Goal: Task Accomplishment & Management: Complete application form

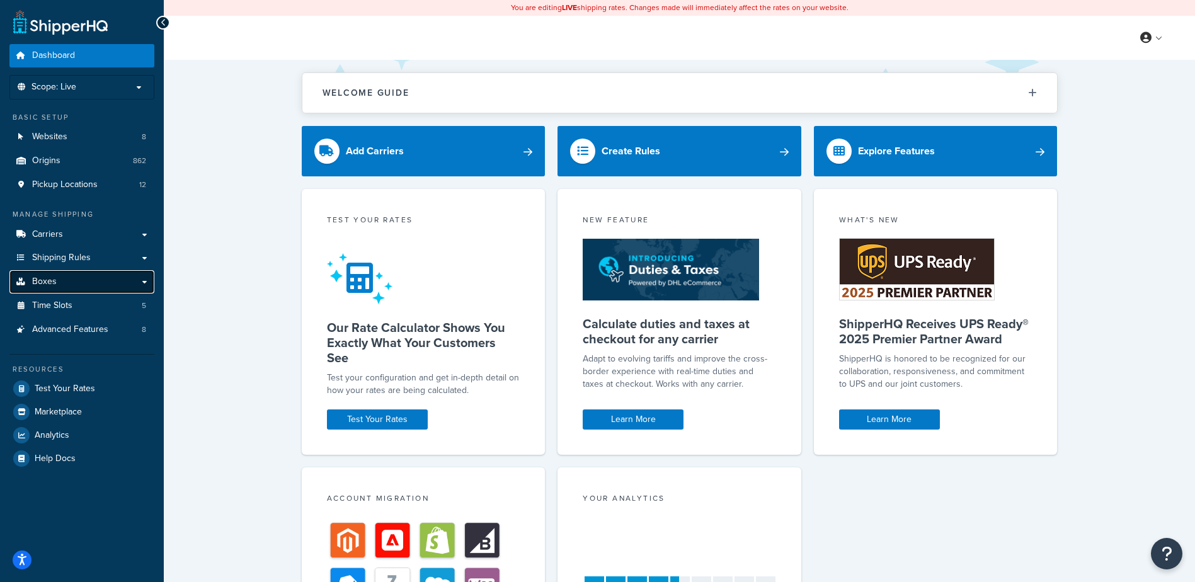
click at [71, 277] on link "Boxes" at bounding box center [81, 281] width 145 height 23
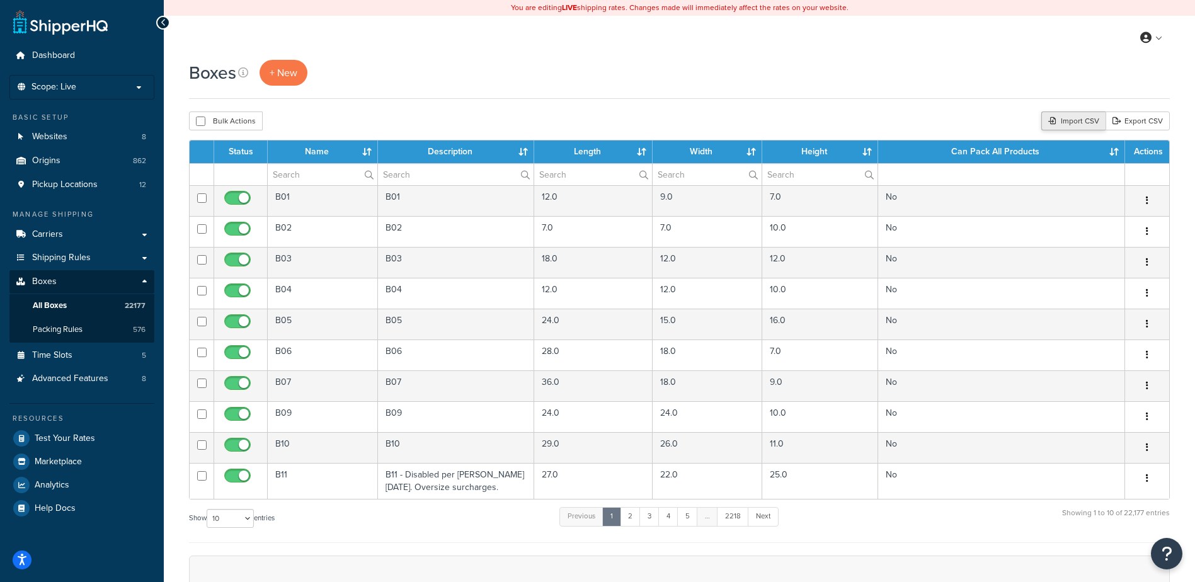
click at [1061, 119] on div "Import CSV" at bounding box center [1074, 121] width 64 height 19
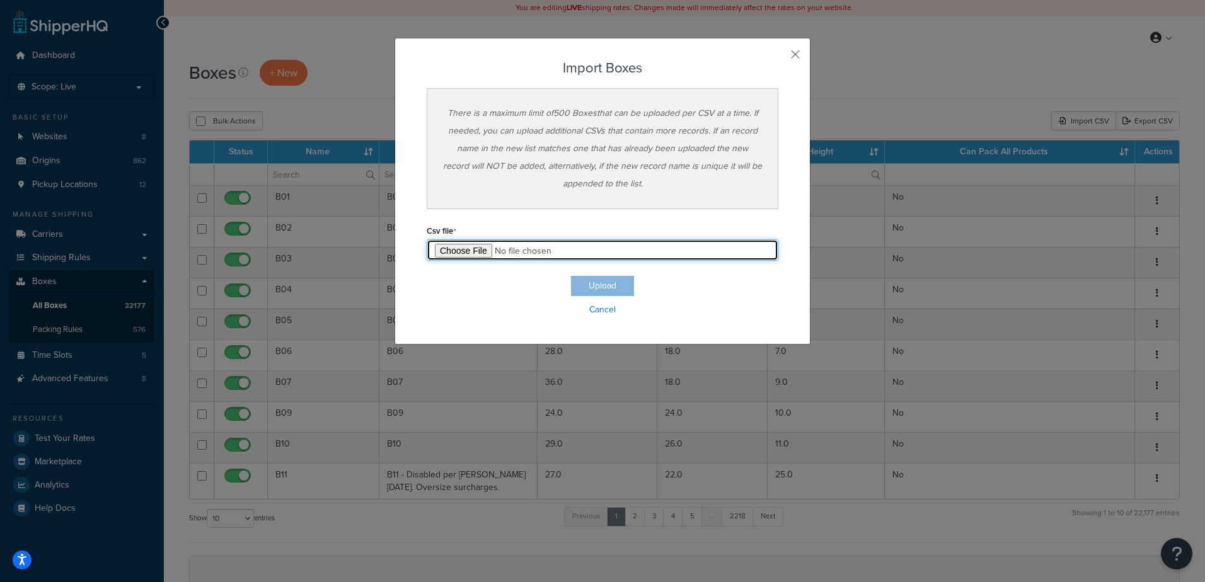
click at [469, 254] on input "file" at bounding box center [603, 249] width 352 height 21
type input "C:\fakepath\10_09_2025_box_dims.csv"
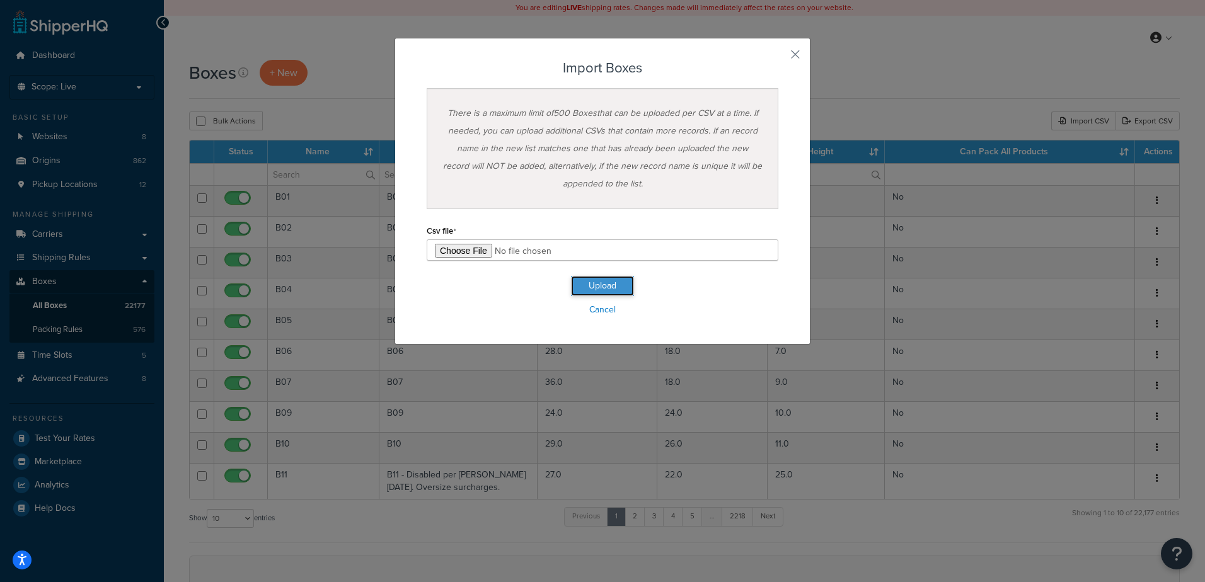
click at [587, 281] on button "Upload" at bounding box center [602, 286] width 63 height 20
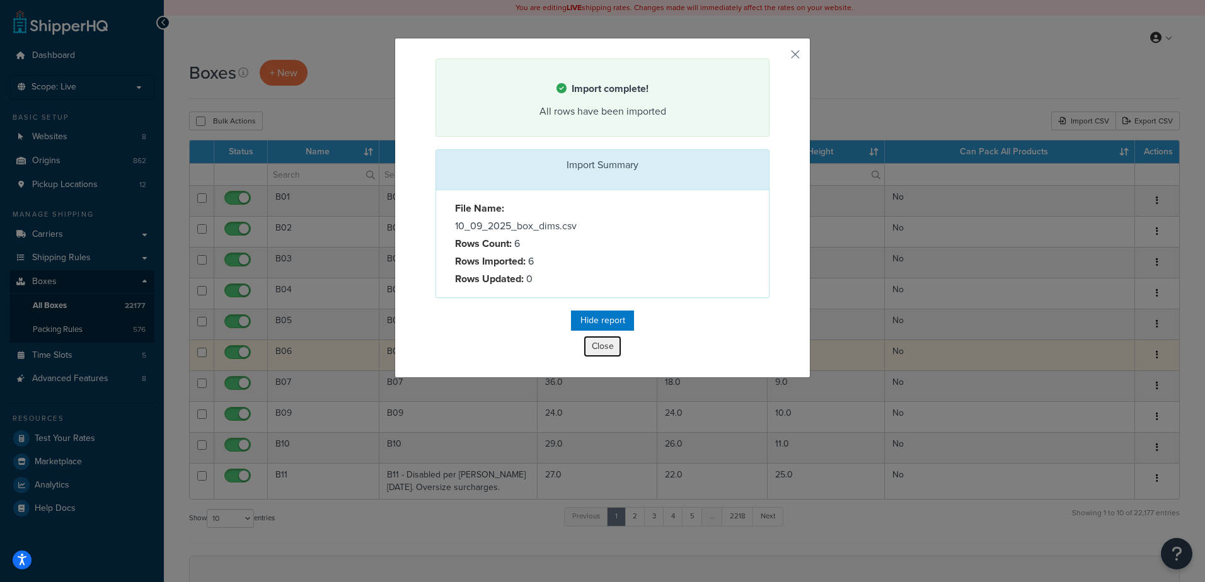
drag, startPoint x: 606, startPoint y: 345, endPoint x: 600, endPoint y: 364, distance: 19.9
click at [606, 345] on button "Close" at bounding box center [603, 346] width 38 height 21
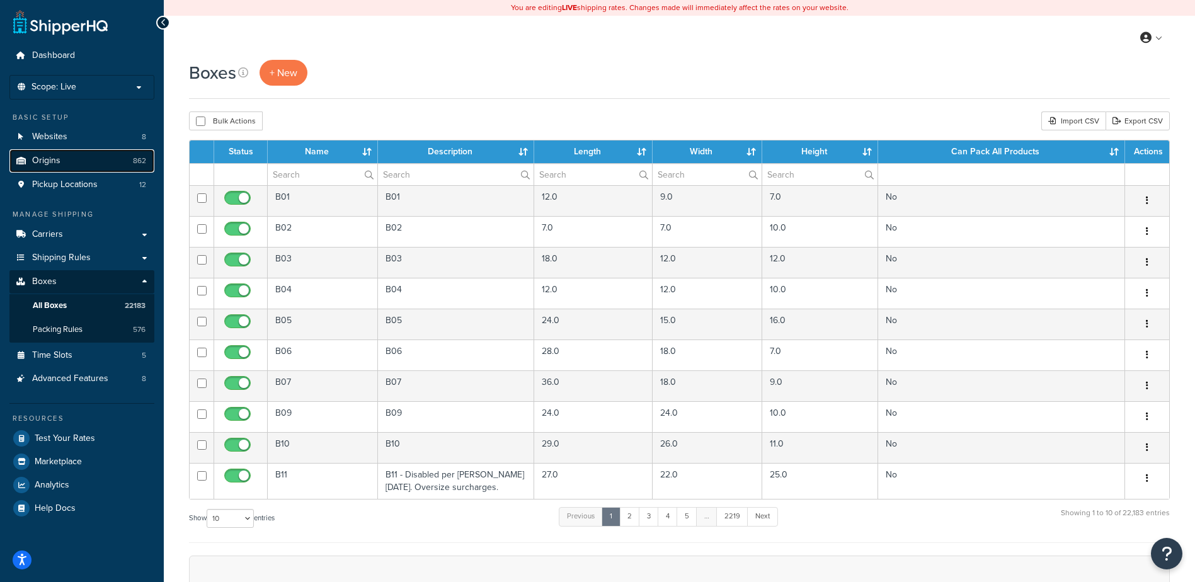
click at [80, 152] on link "Origins 862" at bounding box center [81, 160] width 145 height 23
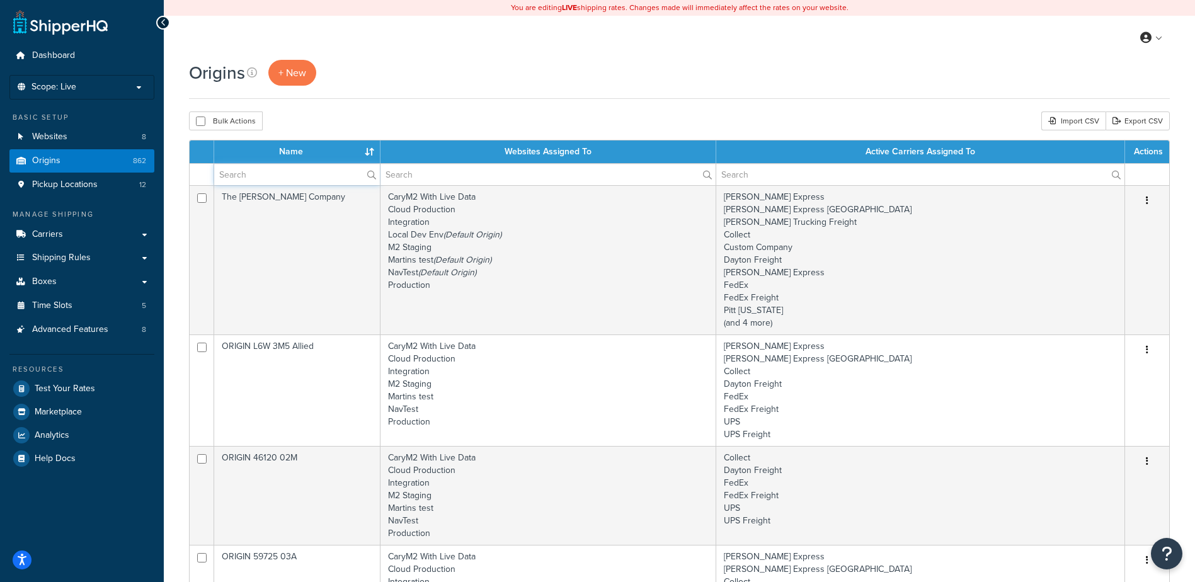
drag, startPoint x: 270, startPoint y: 175, endPoint x: 260, endPoint y: 173, distance: 10.3
click at [270, 175] on input "text" at bounding box center [297, 174] width 166 height 21
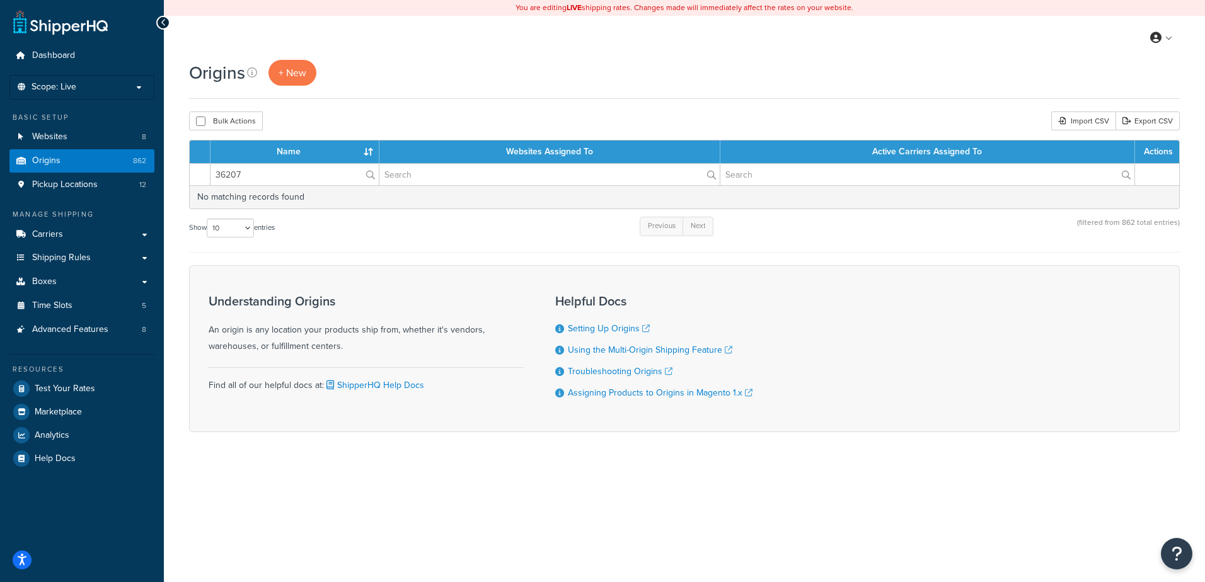
click at [430, 118] on div "Bulk Actions Duplicate Delete Import CSV Export CSV" at bounding box center [684, 121] width 991 height 19
drag, startPoint x: 247, startPoint y: 172, endPoint x: 202, endPoint y: 161, distance: 46.2
click at [202, 161] on table "Name Websites Assigned To Active Carriers Assigned To Actions 36207 No matching…" at bounding box center [684, 174] width 991 height 69
click at [280, 173] on input "ORIGIN 36207" at bounding box center [294, 174] width 168 height 21
drag, startPoint x: 279, startPoint y: 176, endPoint x: 258, endPoint y: 177, distance: 20.2
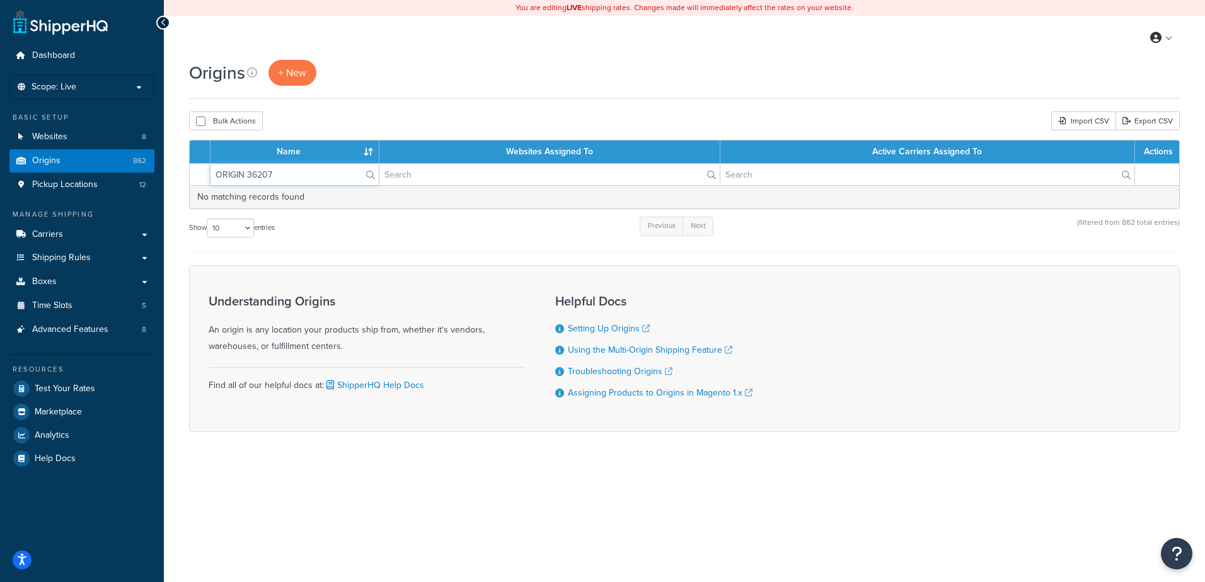
click at [258, 177] on input "ORIGIN 36207" at bounding box center [294, 174] width 168 height 21
click at [317, 227] on div "Show 10 15 25 50 100 1000 entries Previous Next (filtered from 862 total entrie…" at bounding box center [684, 234] width 991 height 37
click at [281, 174] on input "ORIGIN 36" at bounding box center [294, 174] width 168 height 21
type input "ORIGIN 3"
drag, startPoint x: 281, startPoint y: 174, endPoint x: 156, endPoint y: 173, distance: 125.4
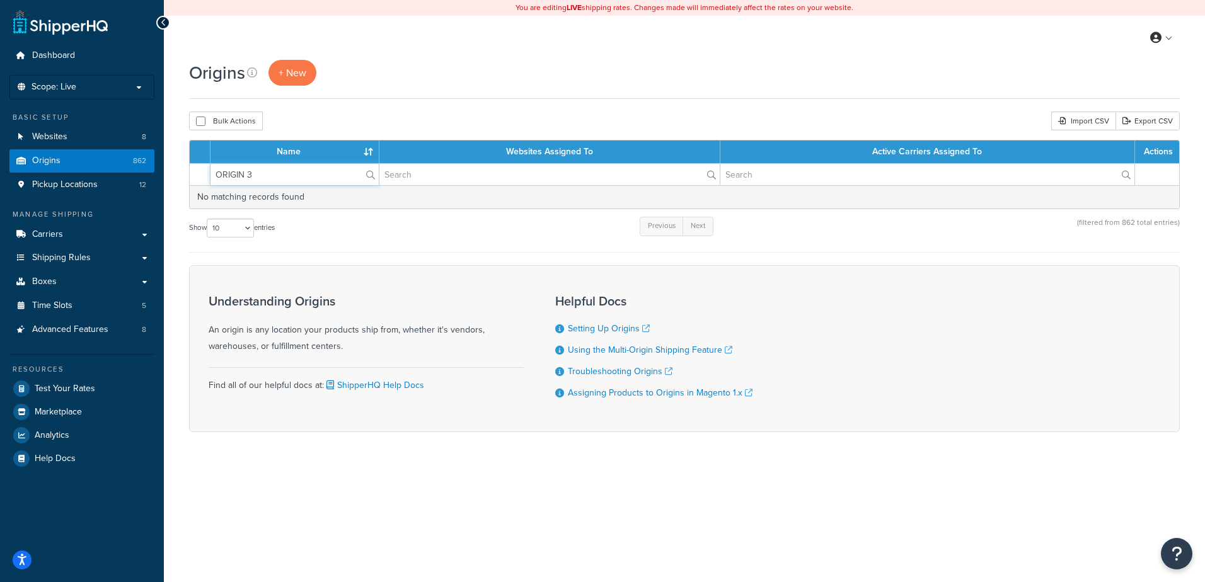
click at [156, 173] on div "Dashboard Scope: Live Development Integration Test Basic Setup Websites 8 Origi…" at bounding box center [602, 291] width 1205 height 582
click at [421, 268] on form "Name Websites Assigned To Active Carriers Assigned To Actions No matching recor…" at bounding box center [684, 286] width 991 height 292
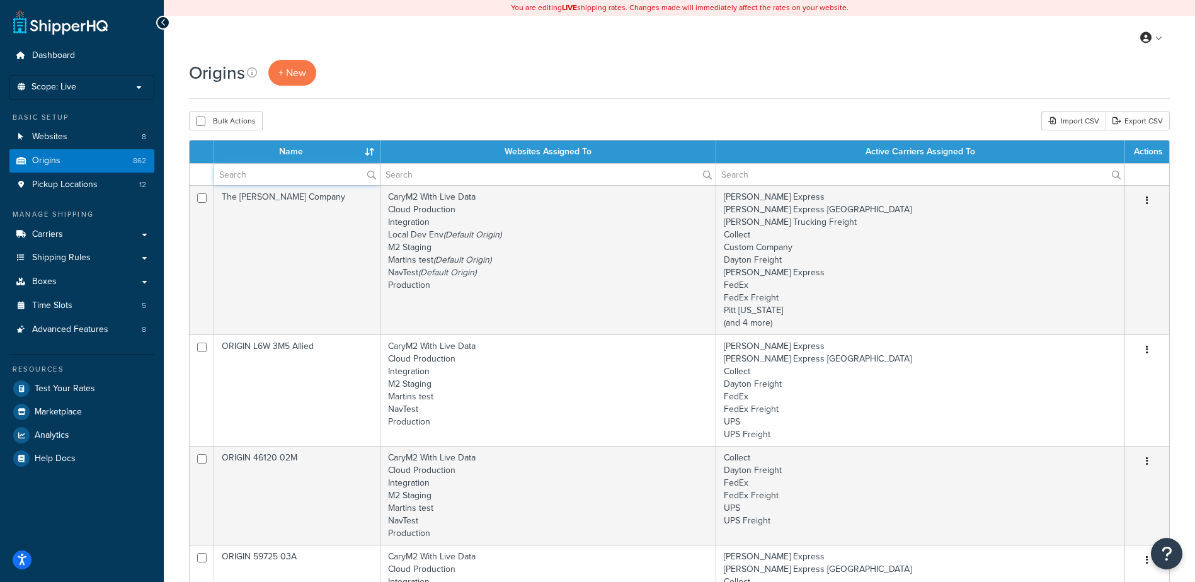
click at [292, 179] on input "text" at bounding box center [297, 174] width 166 height 21
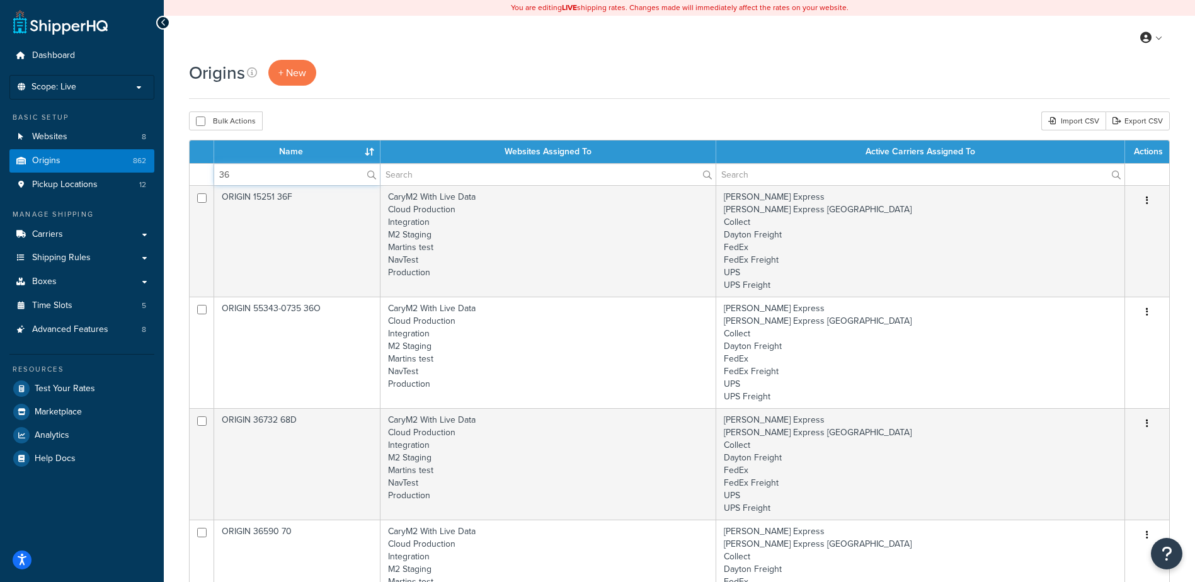
type input "3"
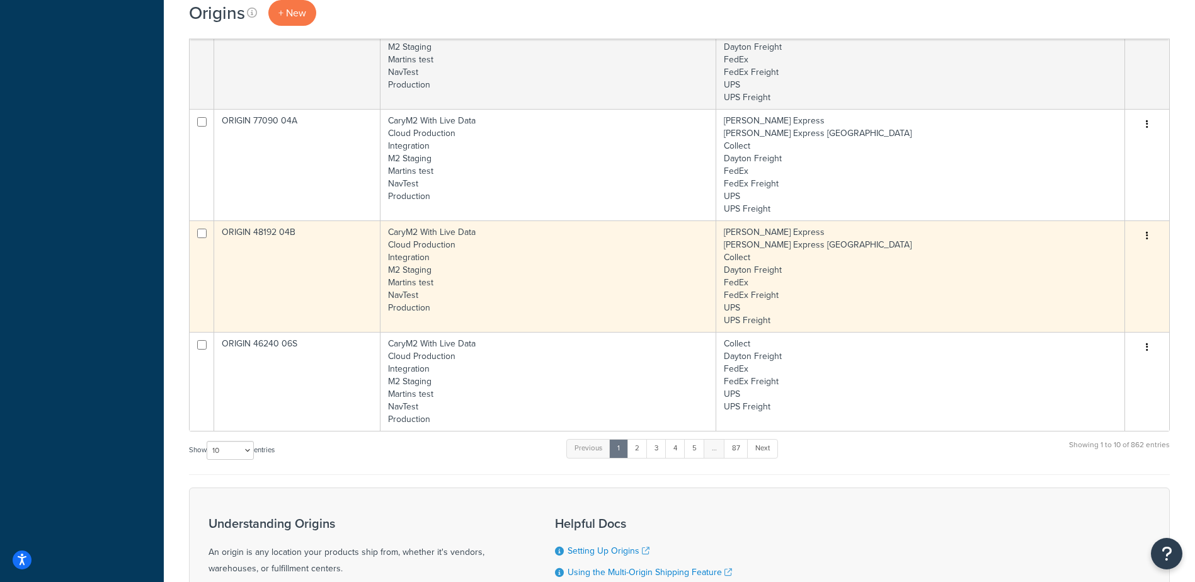
scroll to position [1030, 0]
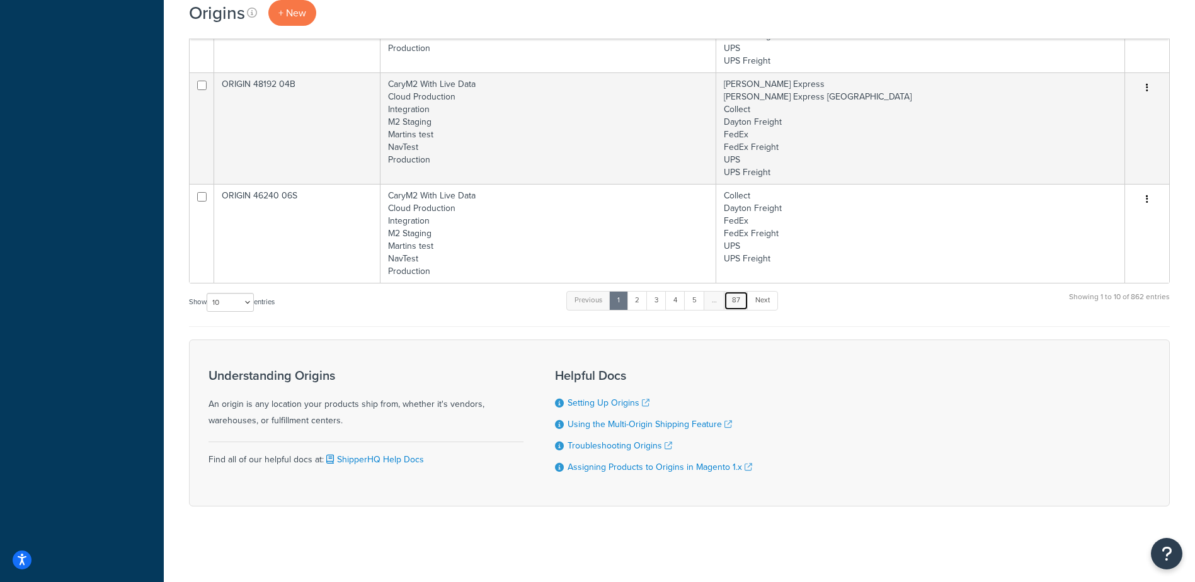
click at [737, 308] on link "87" at bounding box center [736, 300] width 25 height 19
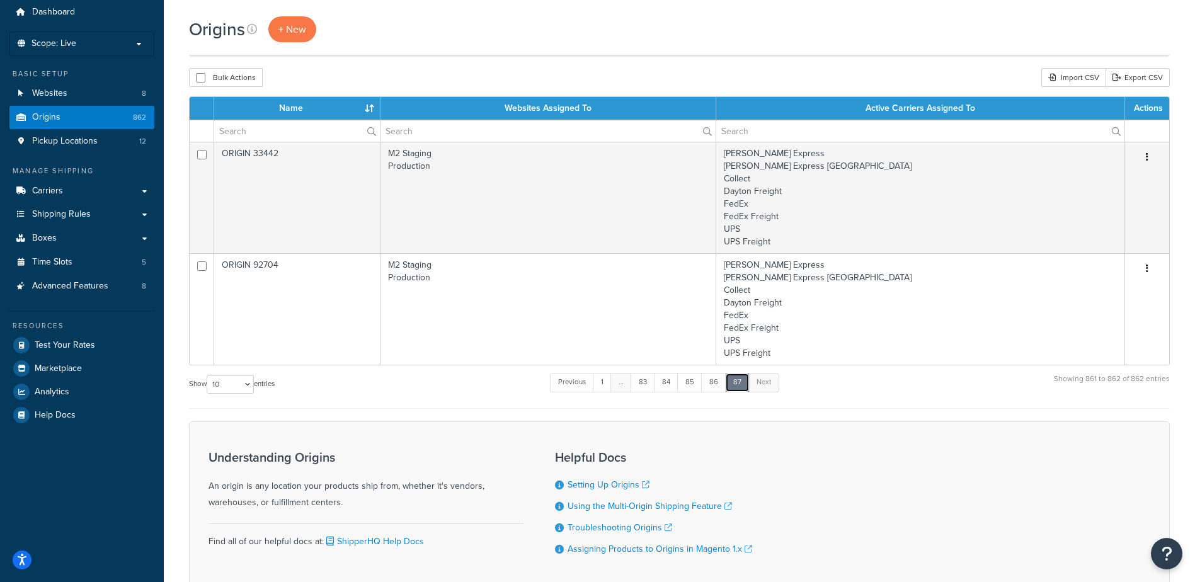
scroll to position [0, 0]
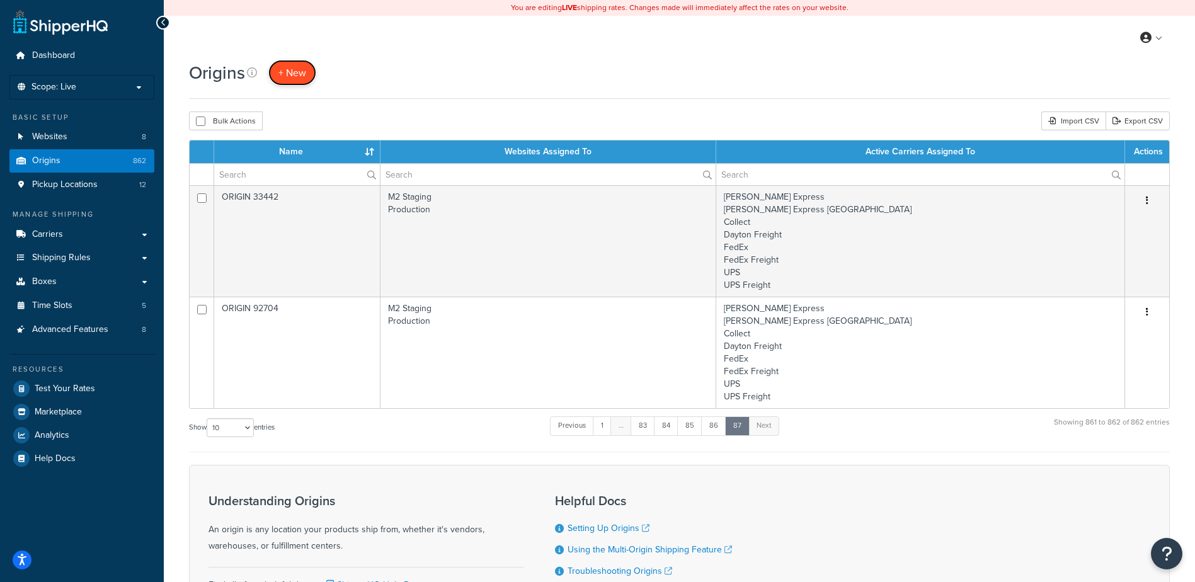
click at [285, 73] on span "+ New" at bounding box center [293, 73] width 28 height 14
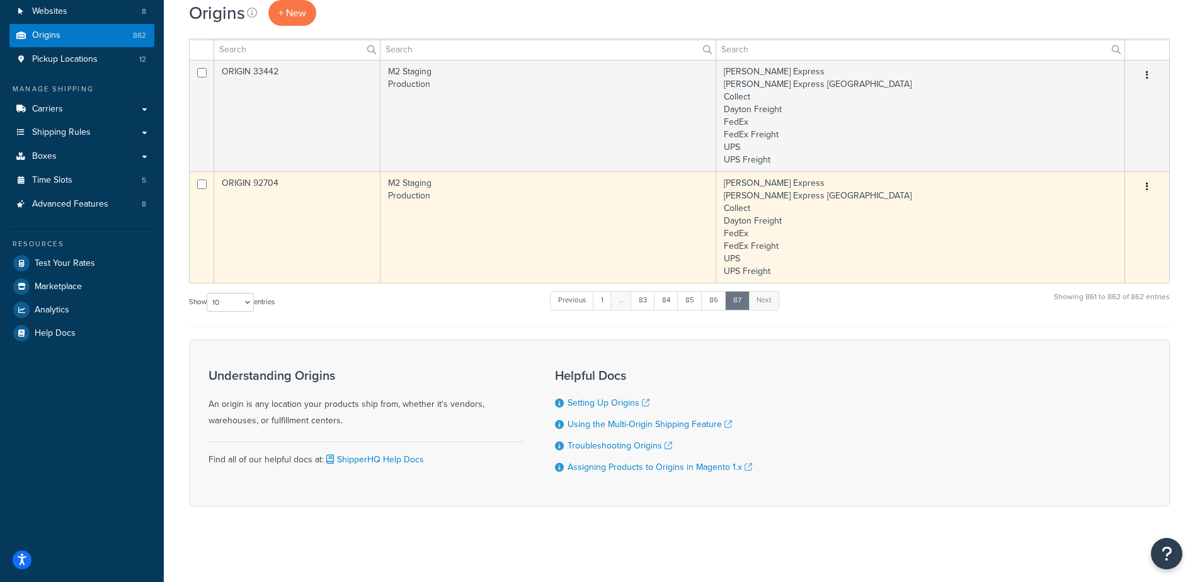
click at [285, 203] on td "ORIGIN 92704" at bounding box center [297, 227] width 166 height 112
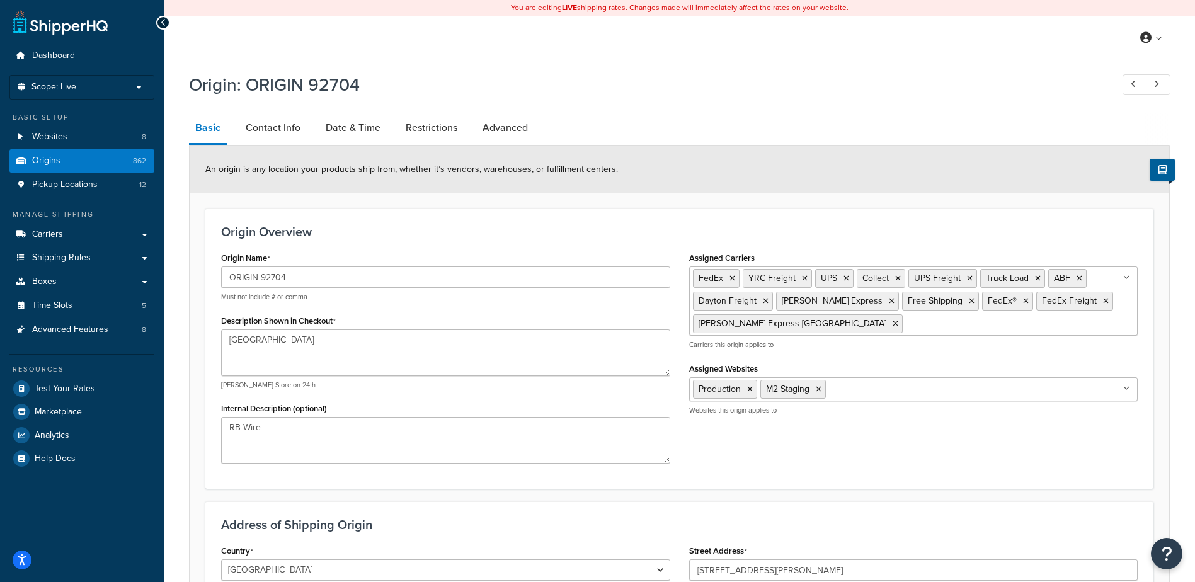
select select "5"
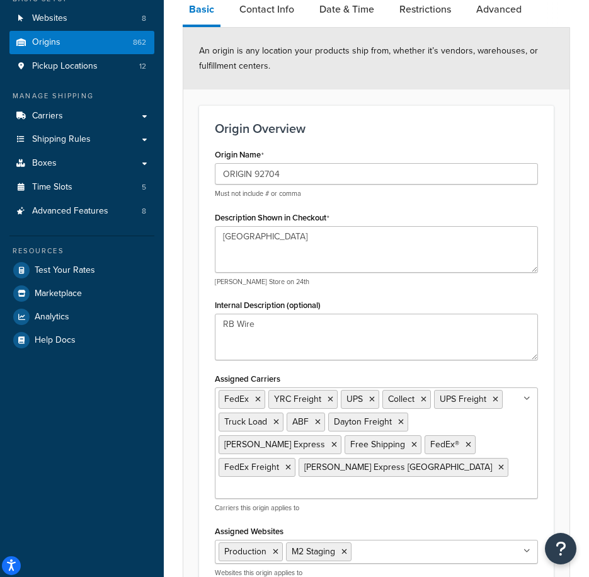
scroll to position [126, 0]
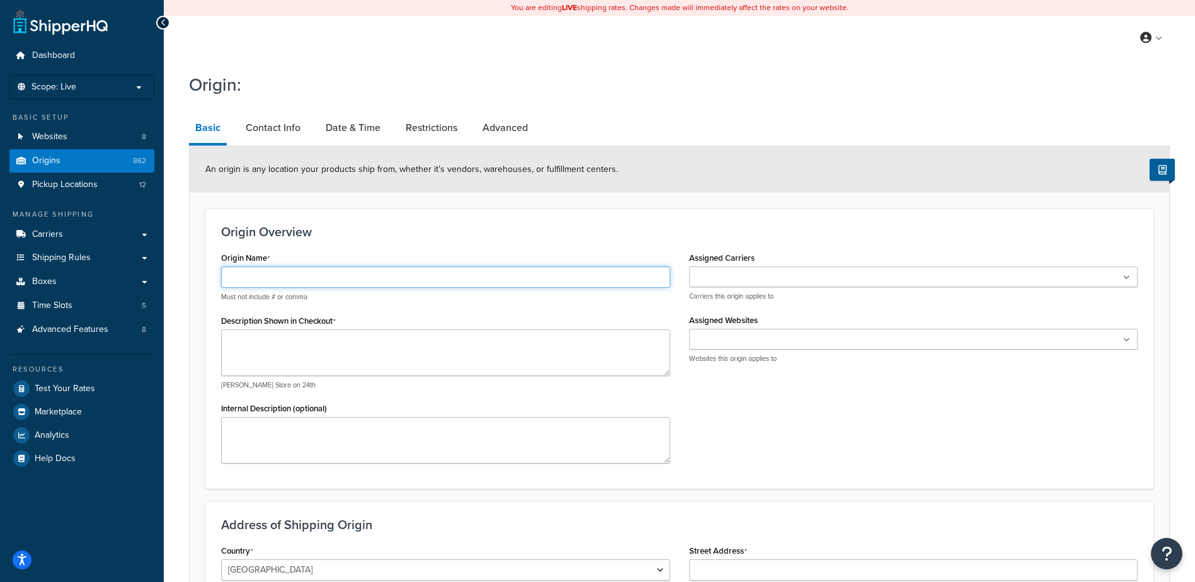
click at [319, 272] on input "Origin Name" at bounding box center [445, 277] width 449 height 21
type input "ORIGIN 36207"
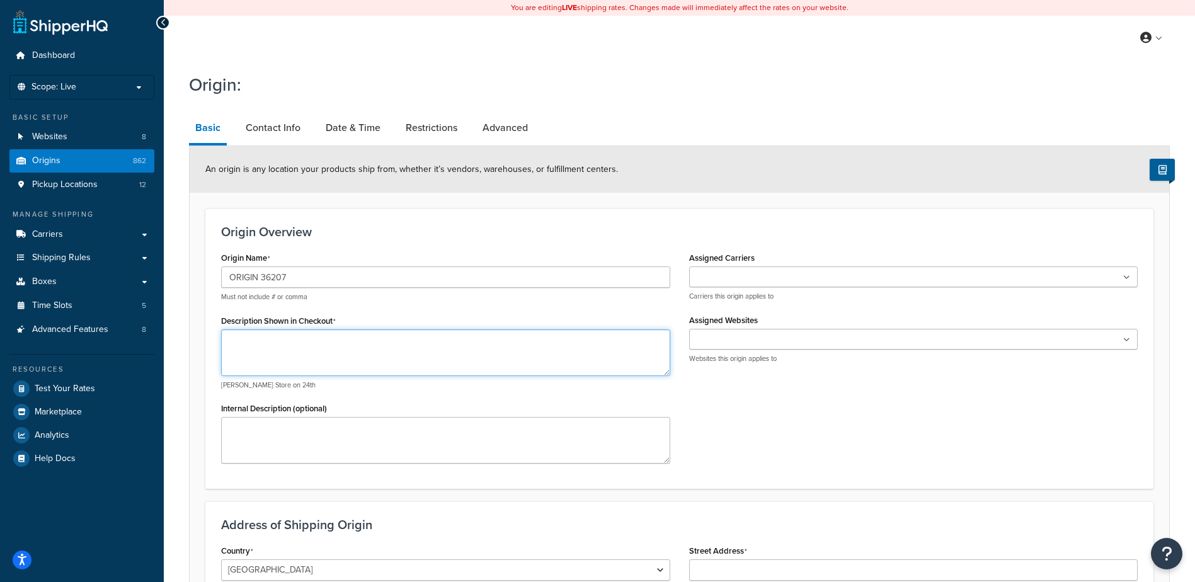
click at [308, 365] on textarea "Description Shown in Checkout" at bounding box center [445, 353] width 449 height 47
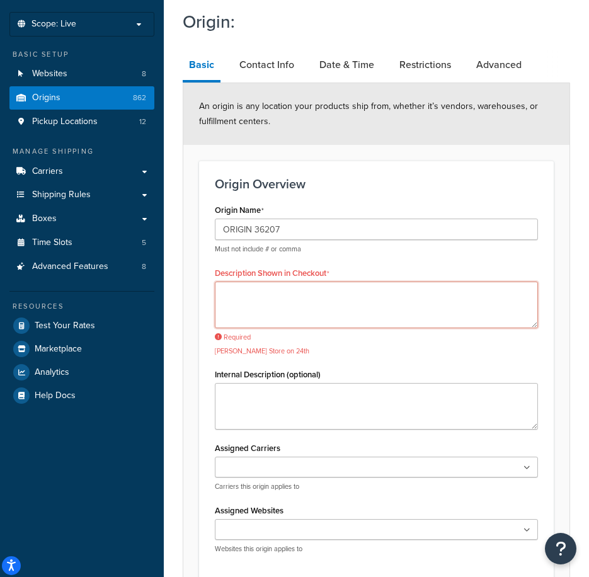
scroll to position [126, 0]
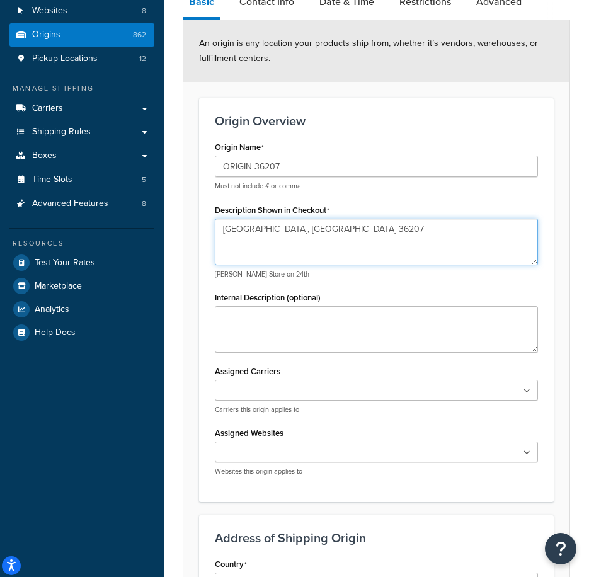
type textarea "[GEOGRAPHIC_DATA], [GEOGRAPHIC_DATA] 36207"
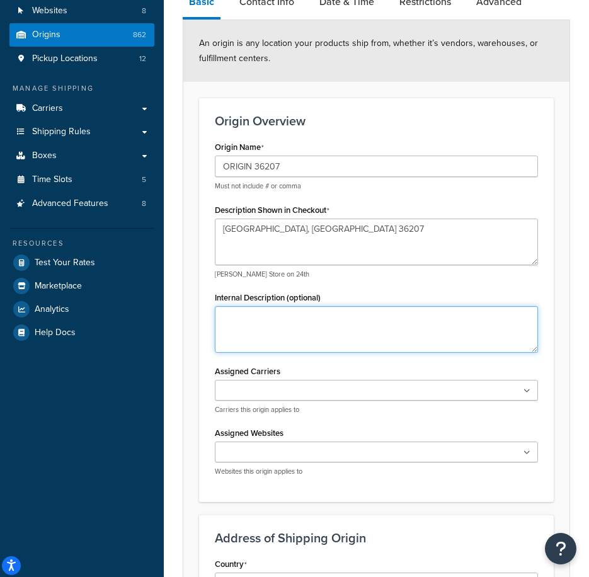
click at [301, 324] on textarea "Internal Description (optional)" at bounding box center [376, 329] width 323 height 47
type textarea "Mauser"
click at [262, 389] on input "Assigned Carriers" at bounding box center [275, 391] width 112 height 14
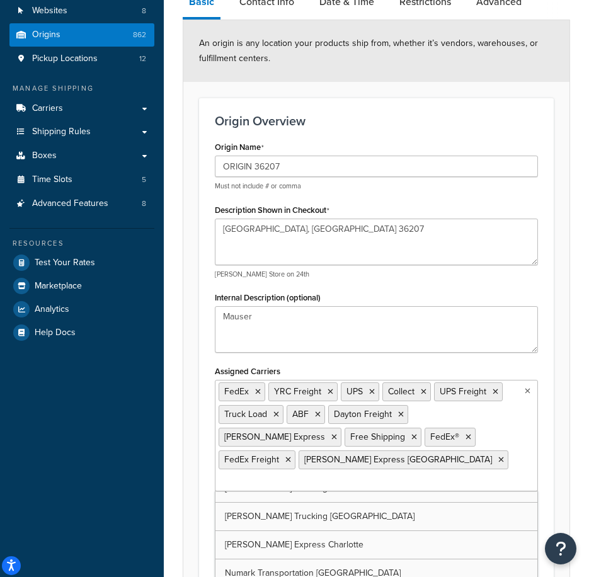
scroll to position [527, 0]
click at [190, 464] on form "An origin is any location your products ship from, whether it’s vendors, wareho…" at bounding box center [376, 526] width 386 height 1013
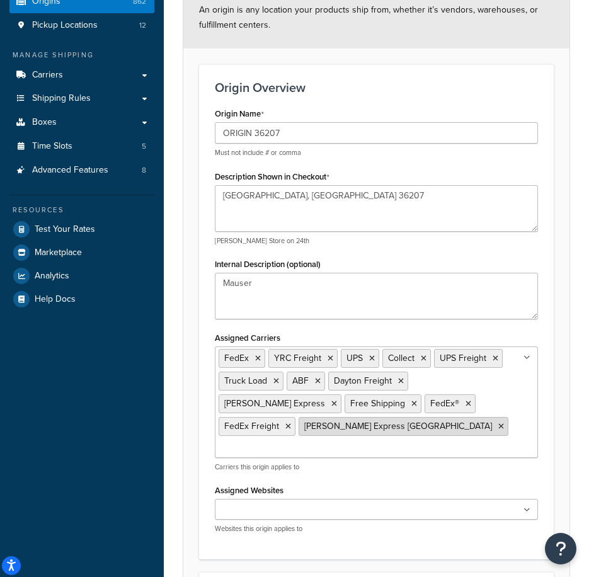
scroll to position [189, 0]
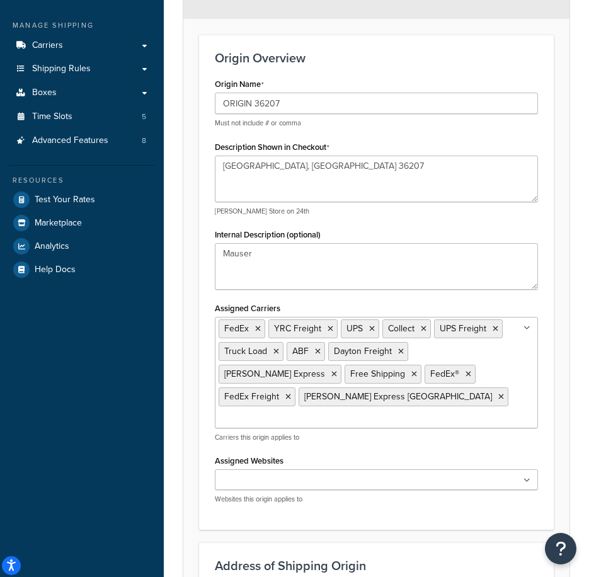
click at [244, 474] on input "Assigned Websites" at bounding box center [275, 481] width 112 height 14
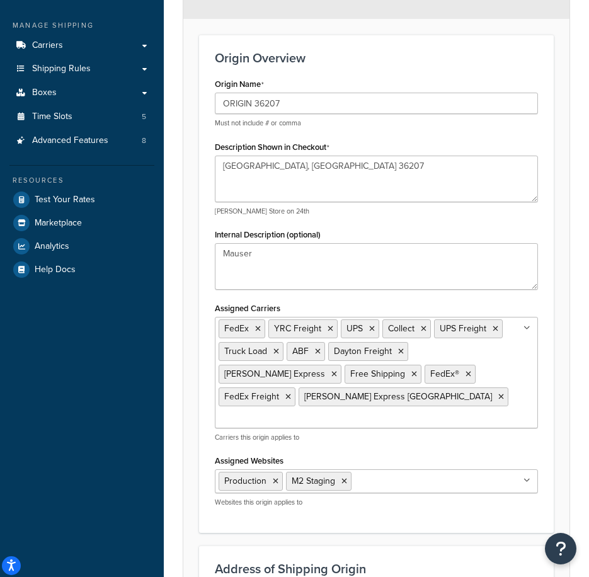
click at [199, 460] on form "An origin is any location your products ship from, whether it’s vendors, wareho…" at bounding box center [376, 465] width 386 height 1016
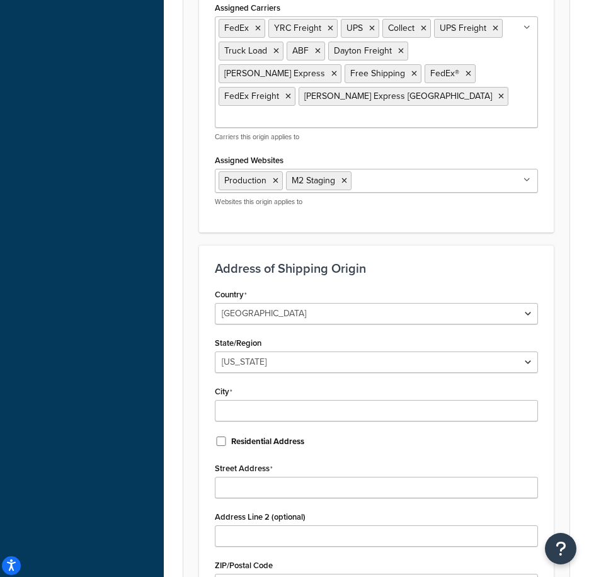
scroll to position [504, 0]
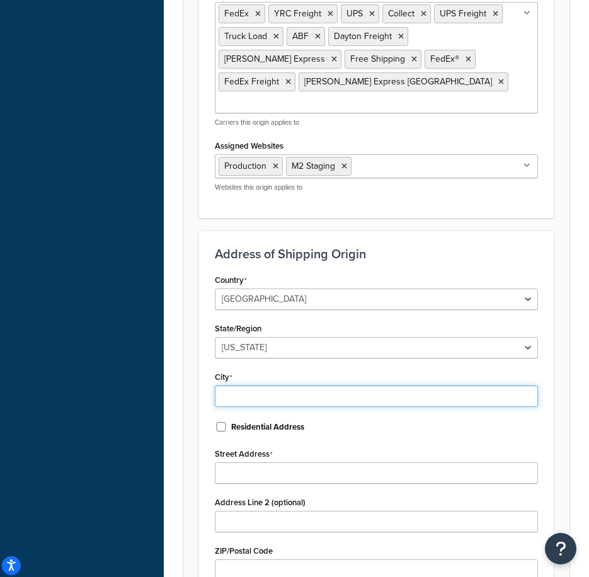
click at [234, 386] on input "City" at bounding box center [376, 396] width 323 height 21
type input "Anniston"
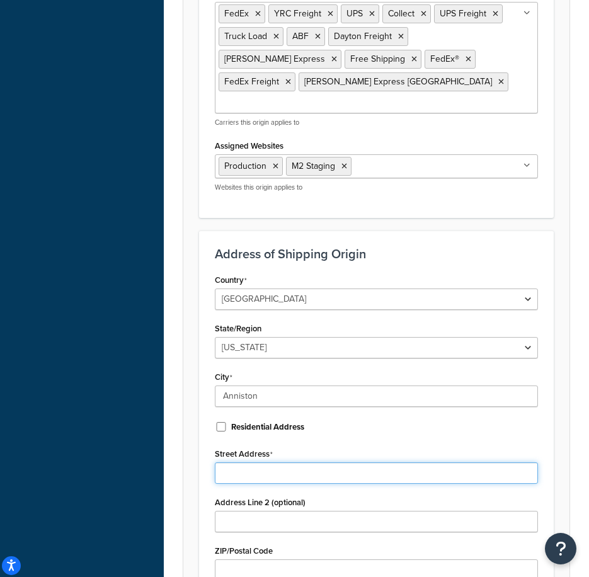
click at [256, 463] on input "Street Address" at bounding box center [376, 473] width 323 height 21
type input "[STREET_ADDRESS][PERSON_NAME]"
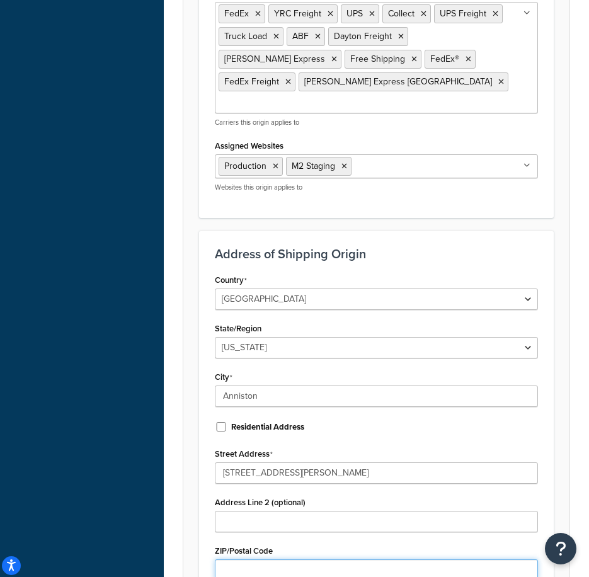
click at [254, 560] on input "ZIP/Postal Code" at bounding box center [376, 570] width 323 height 21
type input "36207"
click at [210, 521] on div "Street Address [STREET_ADDRESS][PERSON_NAME] Address Line 2 (optional) ZIP/Post…" at bounding box center [376, 513] width 342 height 136
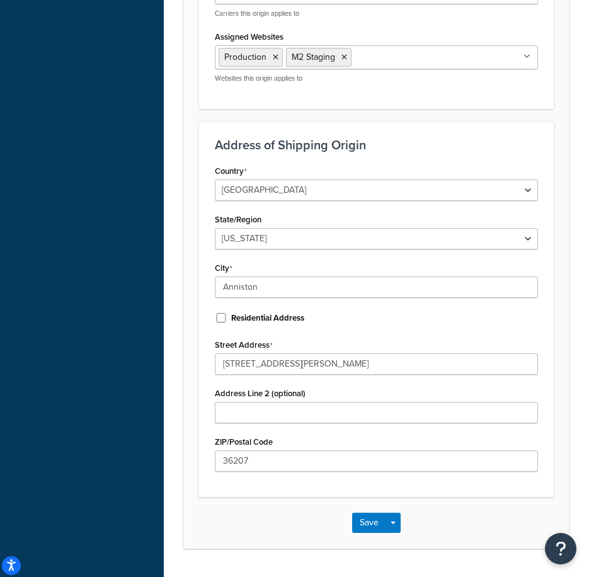
scroll to position [756, 0]
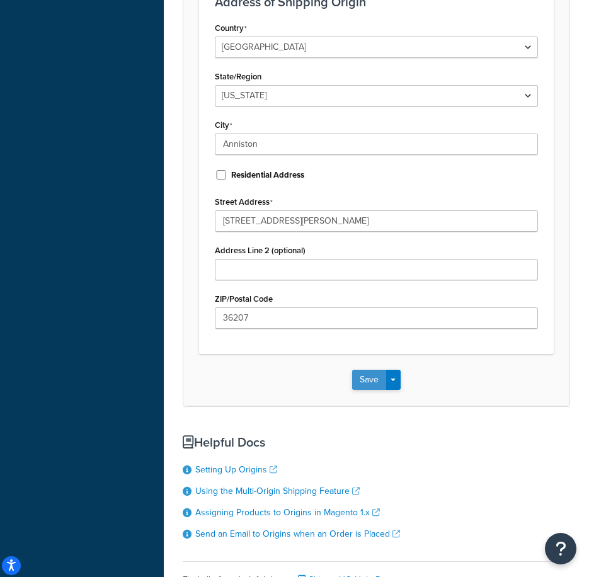
click at [378, 370] on button "Save" at bounding box center [369, 380] width 34 height 20
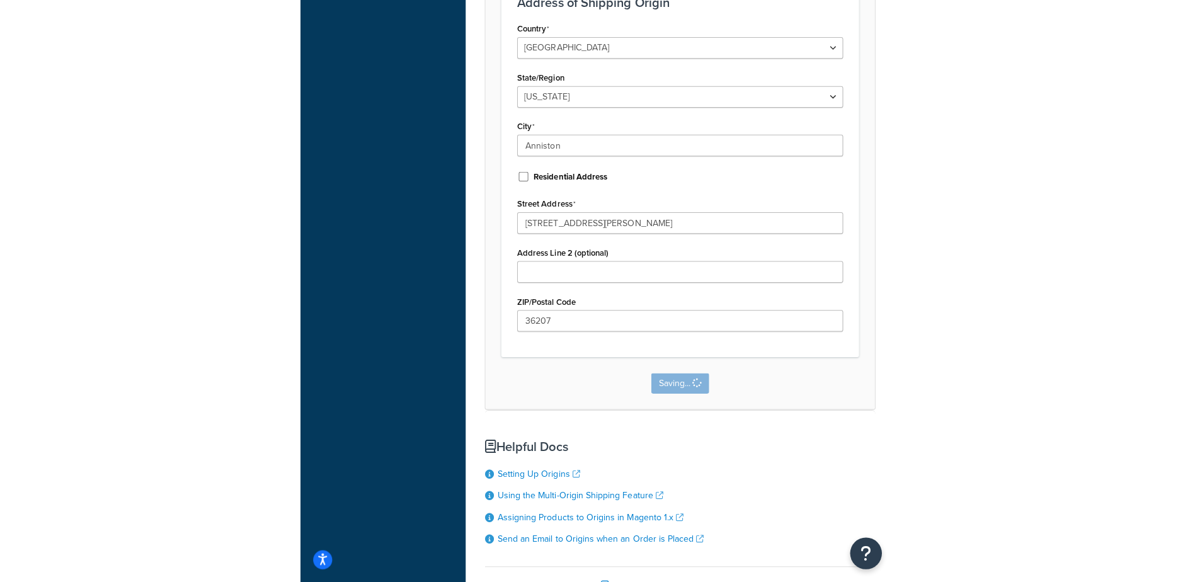
scroll to position [0, 0]
